Goal: Find specific fact: Find specific fact

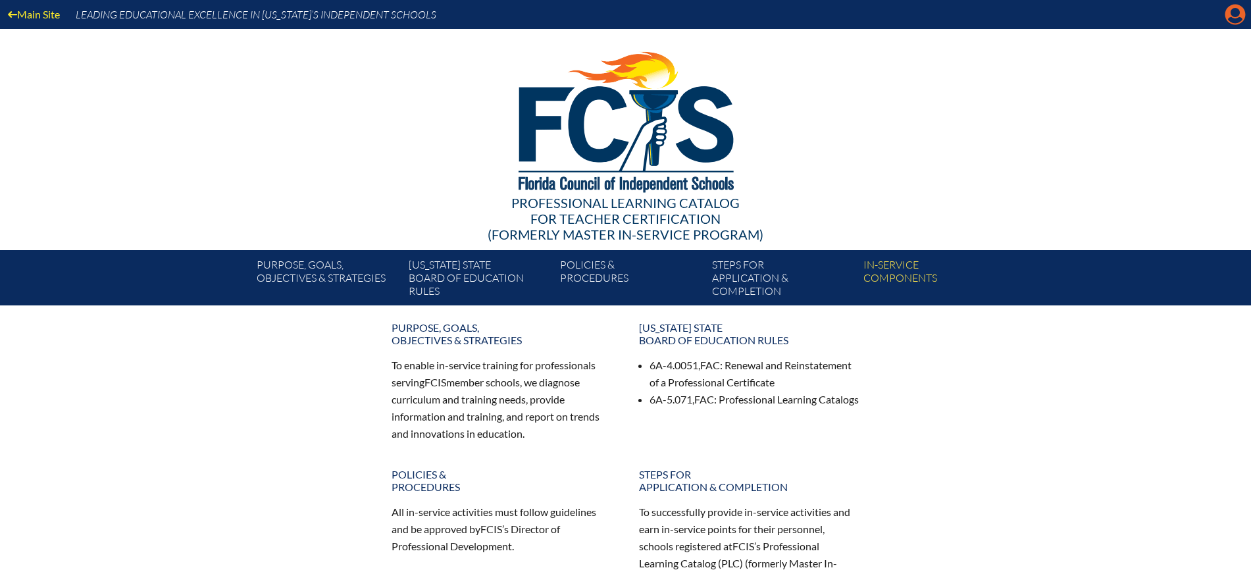
click at [1236, 14] on icon "Manage Account" at bounding box center [1235, 14] width 21 height 21
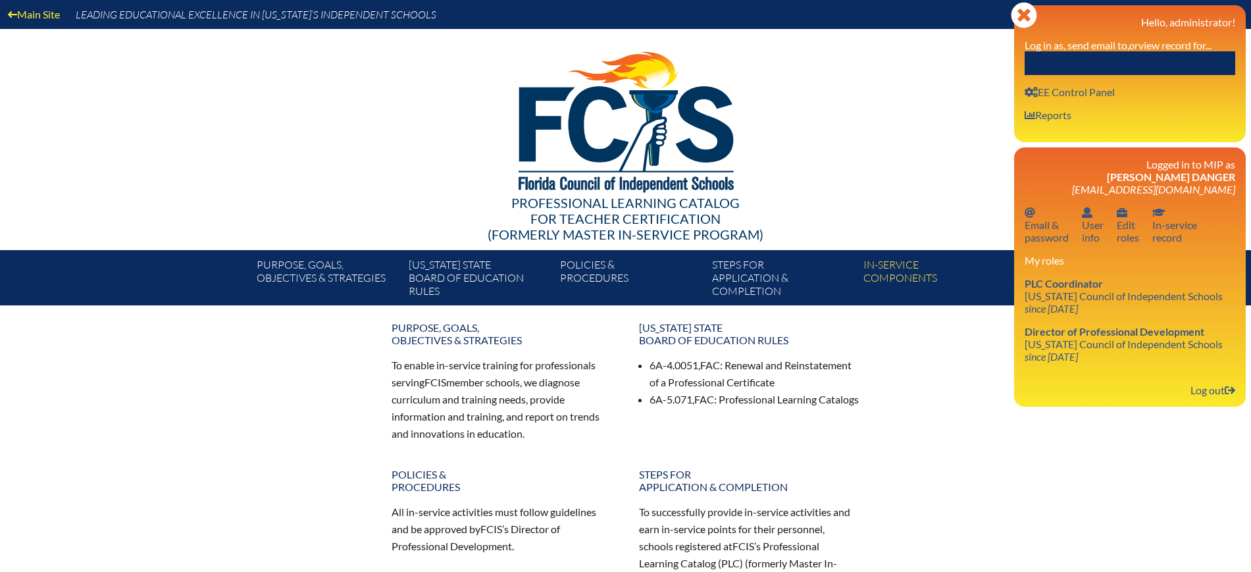
click at [1160, 69] on input "text" at bounding box center [1130, 63] width 211 height 24
paste input "[PERSON_NAME]"
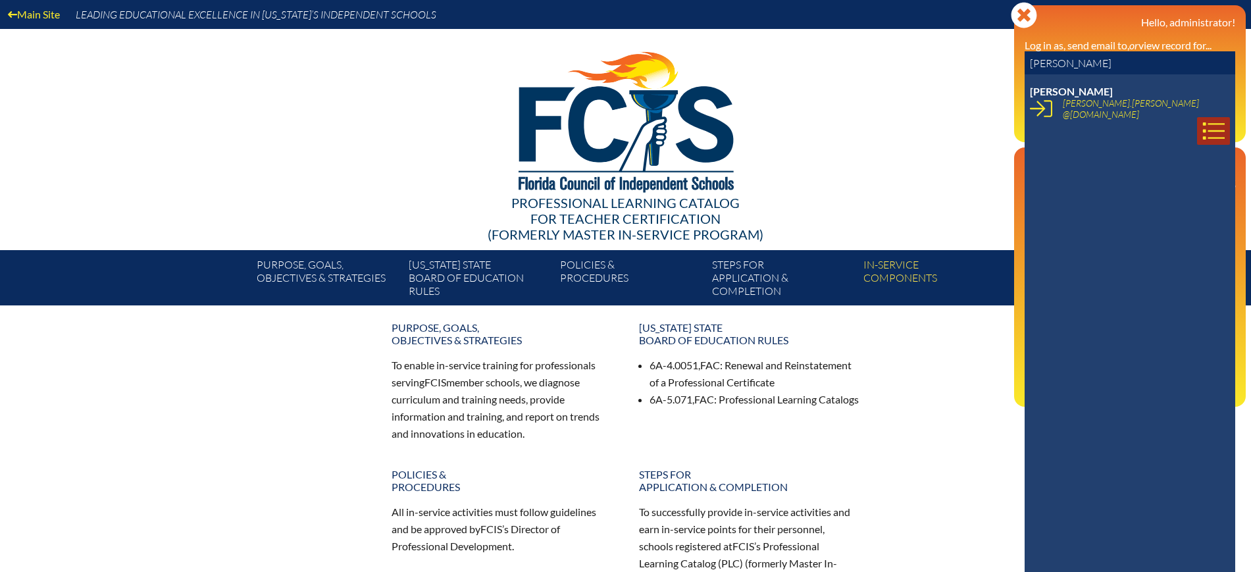
type input "[PERSON_NAME]"
click at [1203, 120] on icon at bounding box center [1214, 131] width 22 height 22
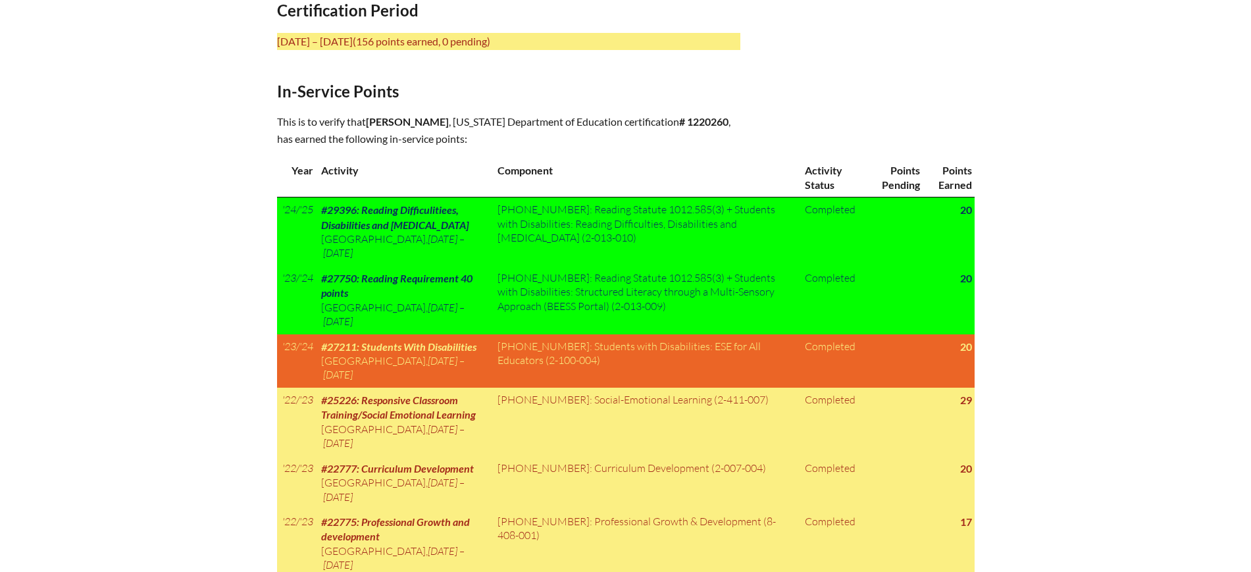
scroll to position [658, 0]
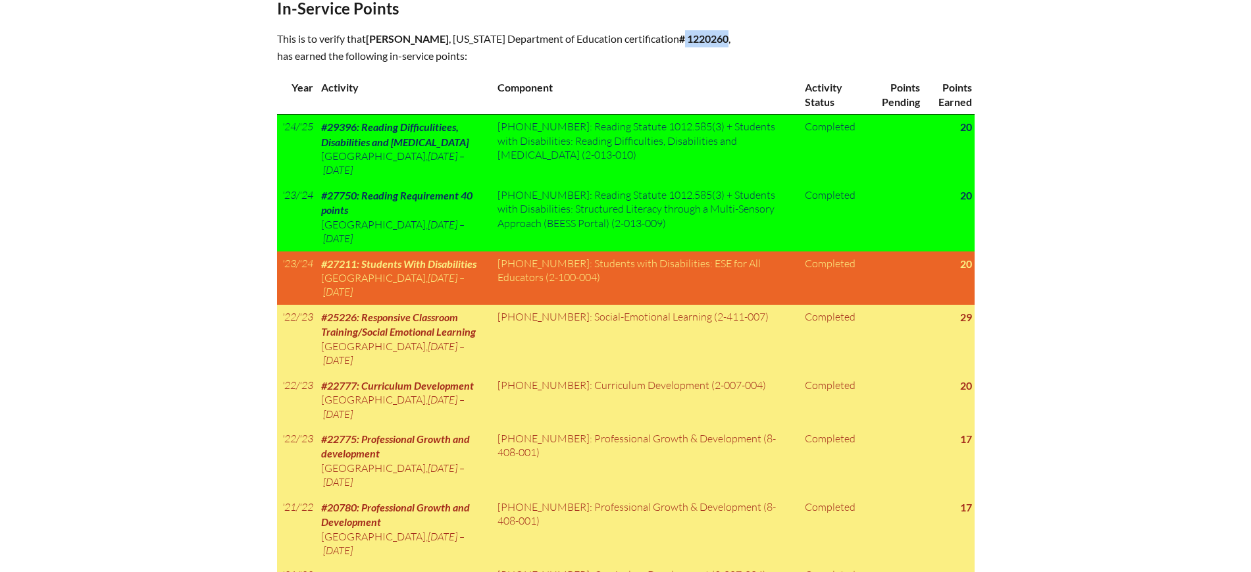
drag, startPoint x: 729, startPoint y: 35, endPoint x: 686, endPoint y: 36, distance: 43.4
click at [686, 36] on b "# 1220260" at bounding box center [703, 38] width 49 height 13
copy b "1220260"
